Goal: Task Accomplishment & Management: Manage account settings

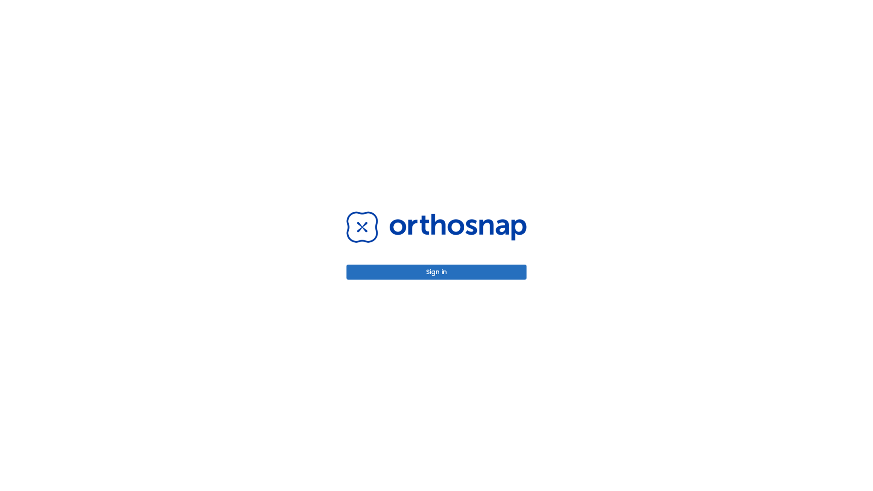
click at [436, 272] on button "Sign in" at bounding box center [436, 272] width 180 height 15
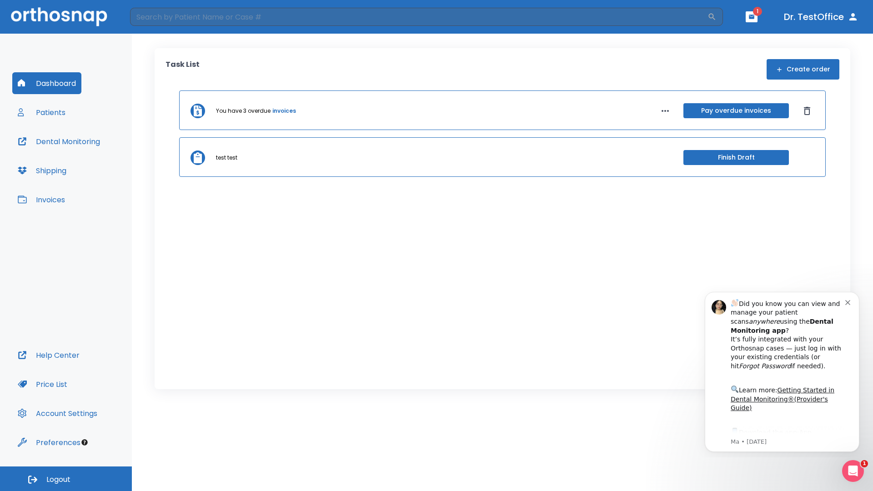
click at [66, 479] on span "Logout" at bounding box center [58, 479] width 24 height 10
